Goal: Find specific page/section: Find specific page/section

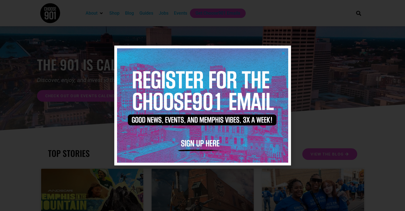
click at [286, 53] on img at bounding box center [202, 105] width 171 height 114
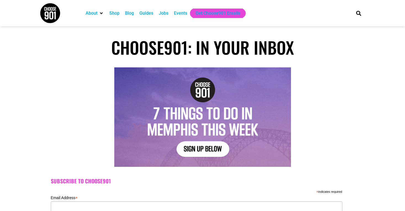
click at [166, 13] on div "Jobs" at bounding box center [164, 13] width 10 height 7
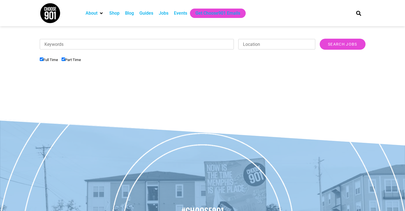
scroll to position [170, 0]
